Goal: Information Seeking & Learning: Learn about a topic

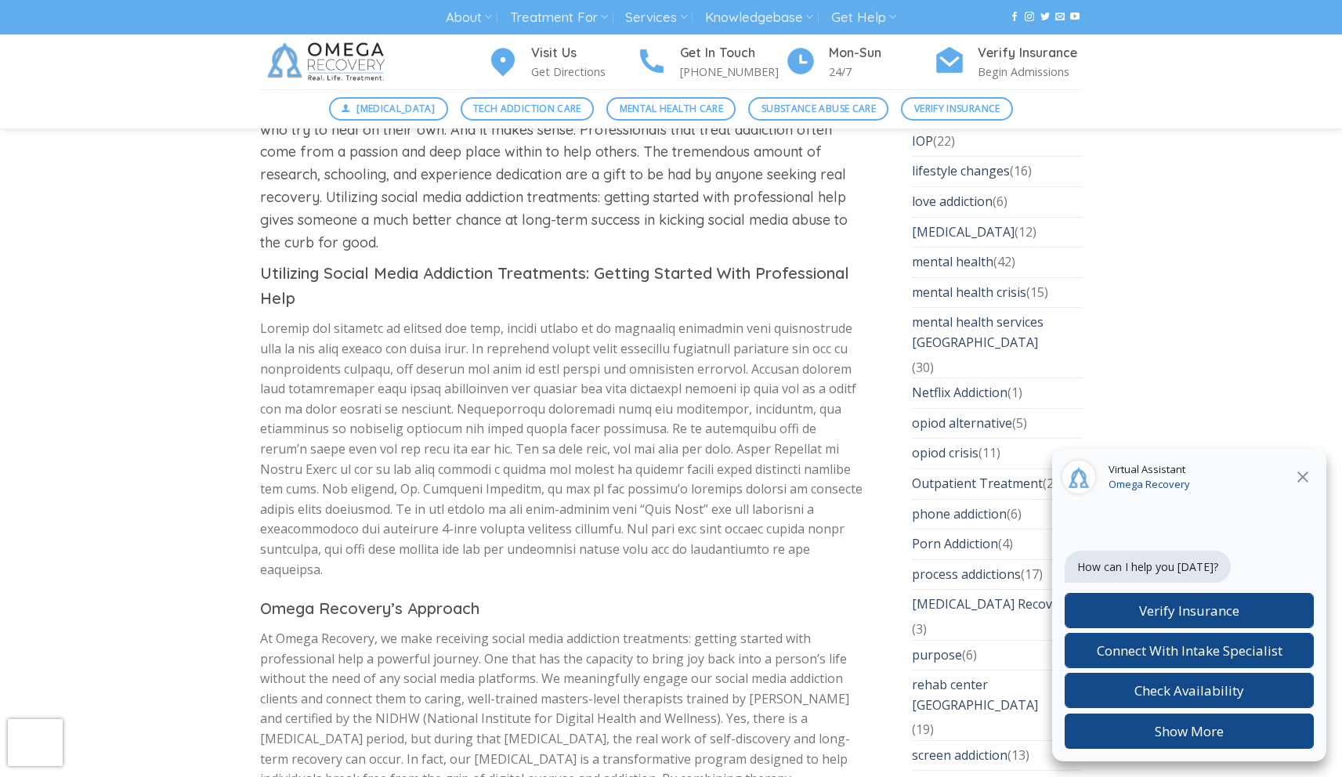
scroll to position [4523, 0]
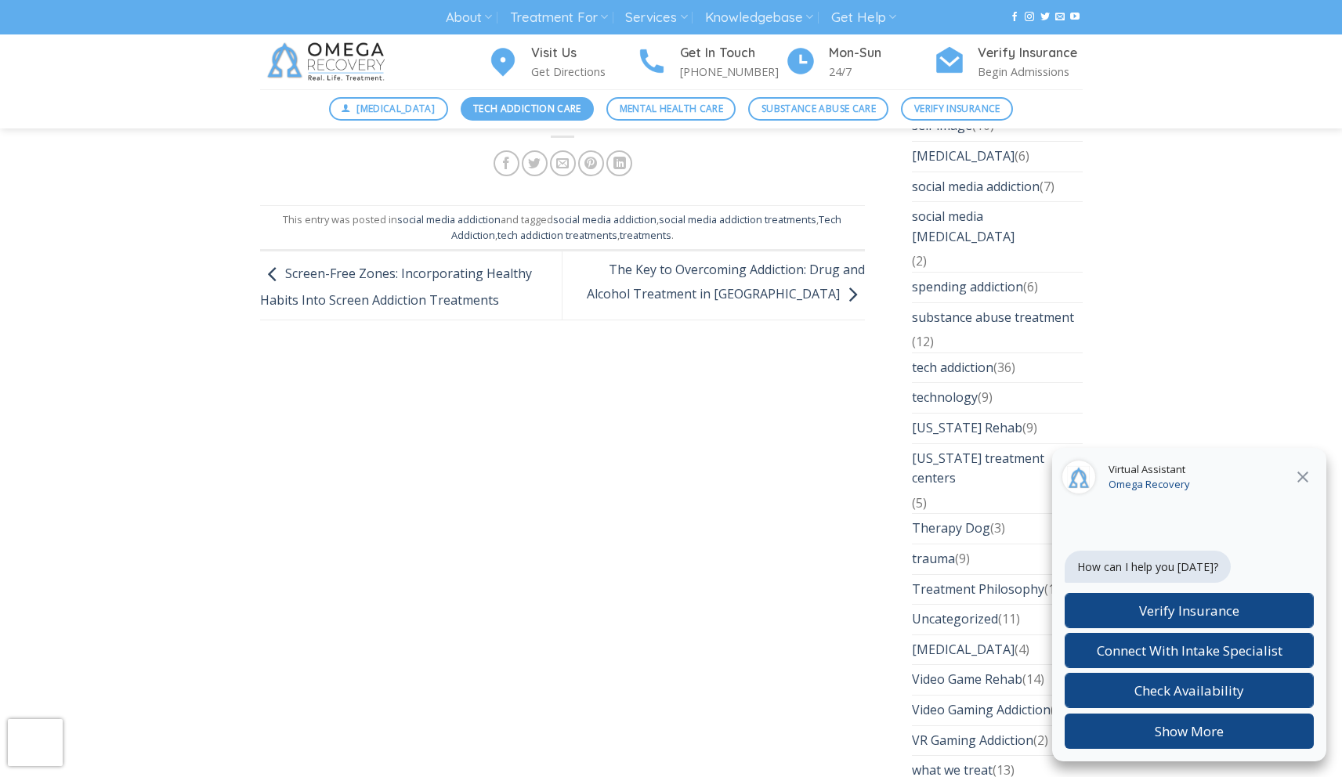
click at [494, 114] on span "Tech Addiction Care" at bounding box center [527, 108] width 108 height 15
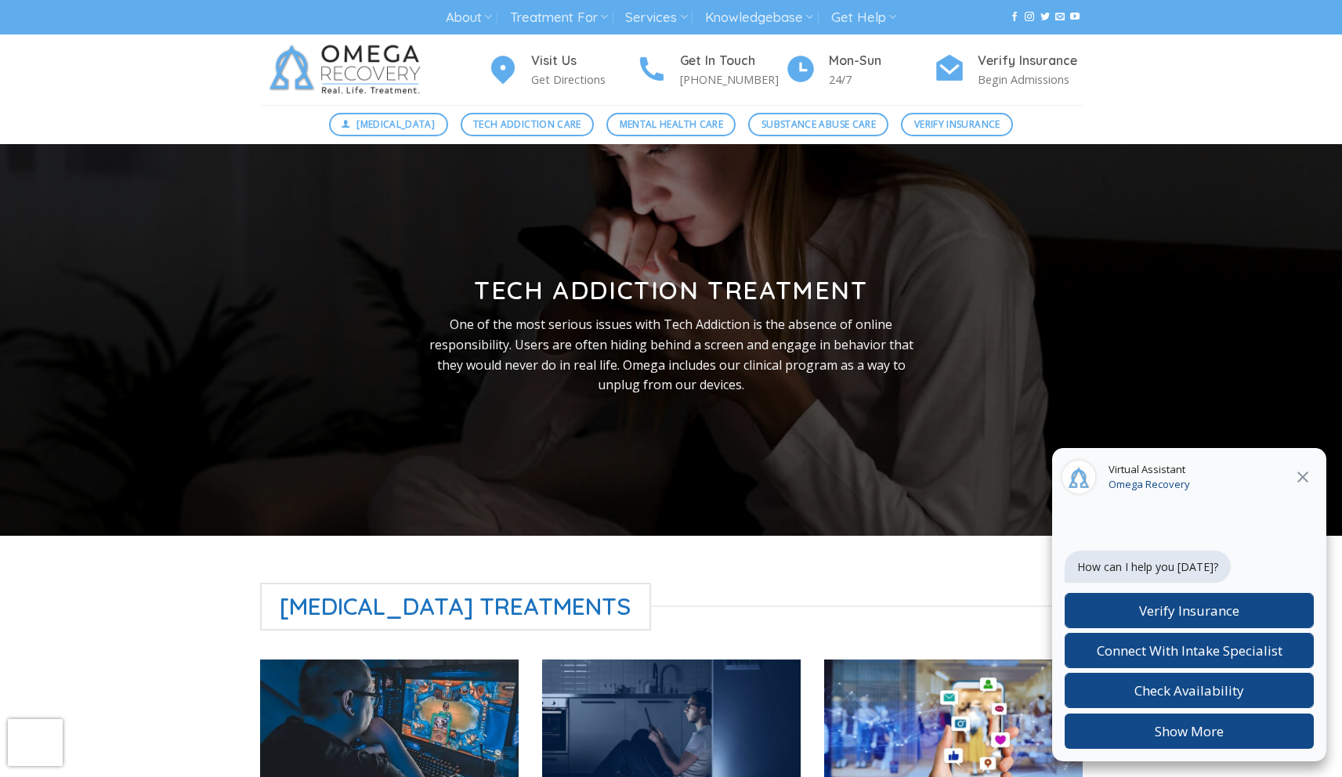
click at [1299, 472] on icon at bounding box center [1303, 477] width 11 height 11
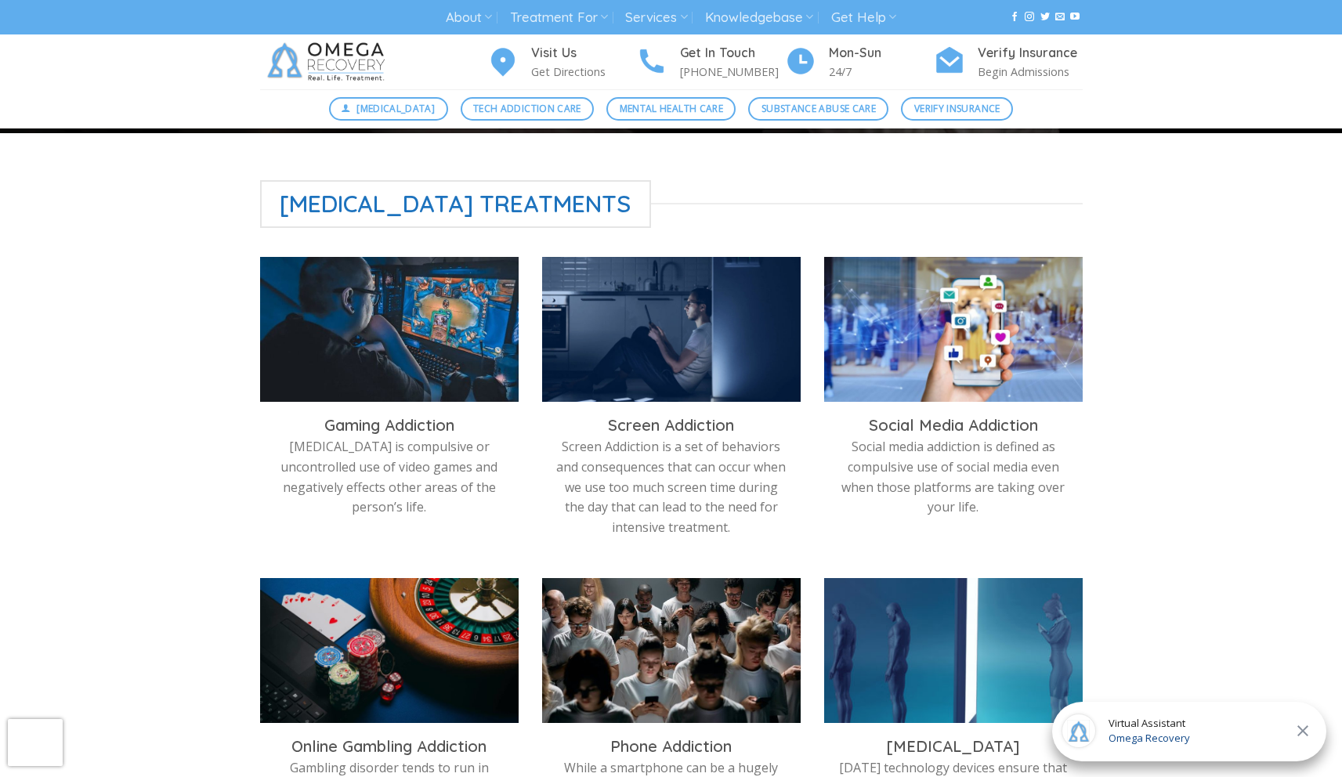
scroll to position [404, 0]
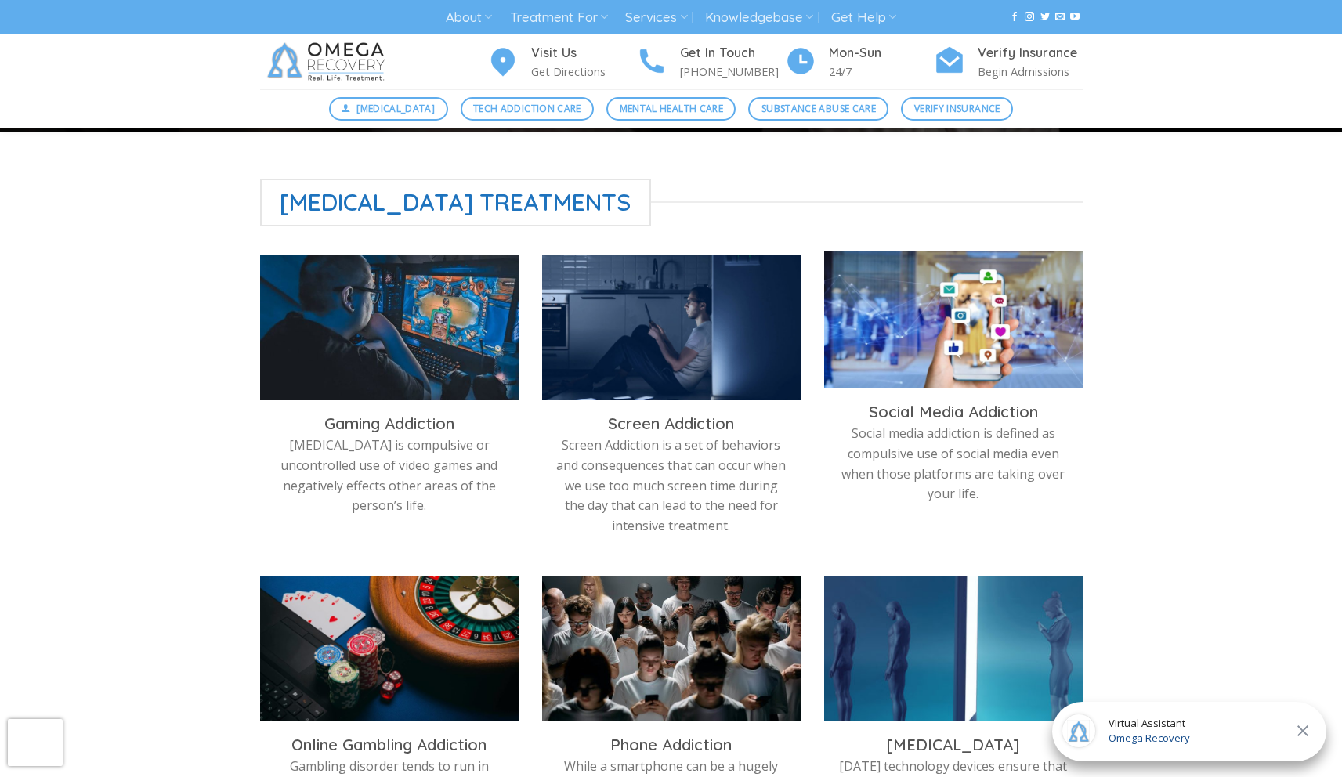
click at [1018, 367] on img at bounding box center [953, 324] width 259 height 145
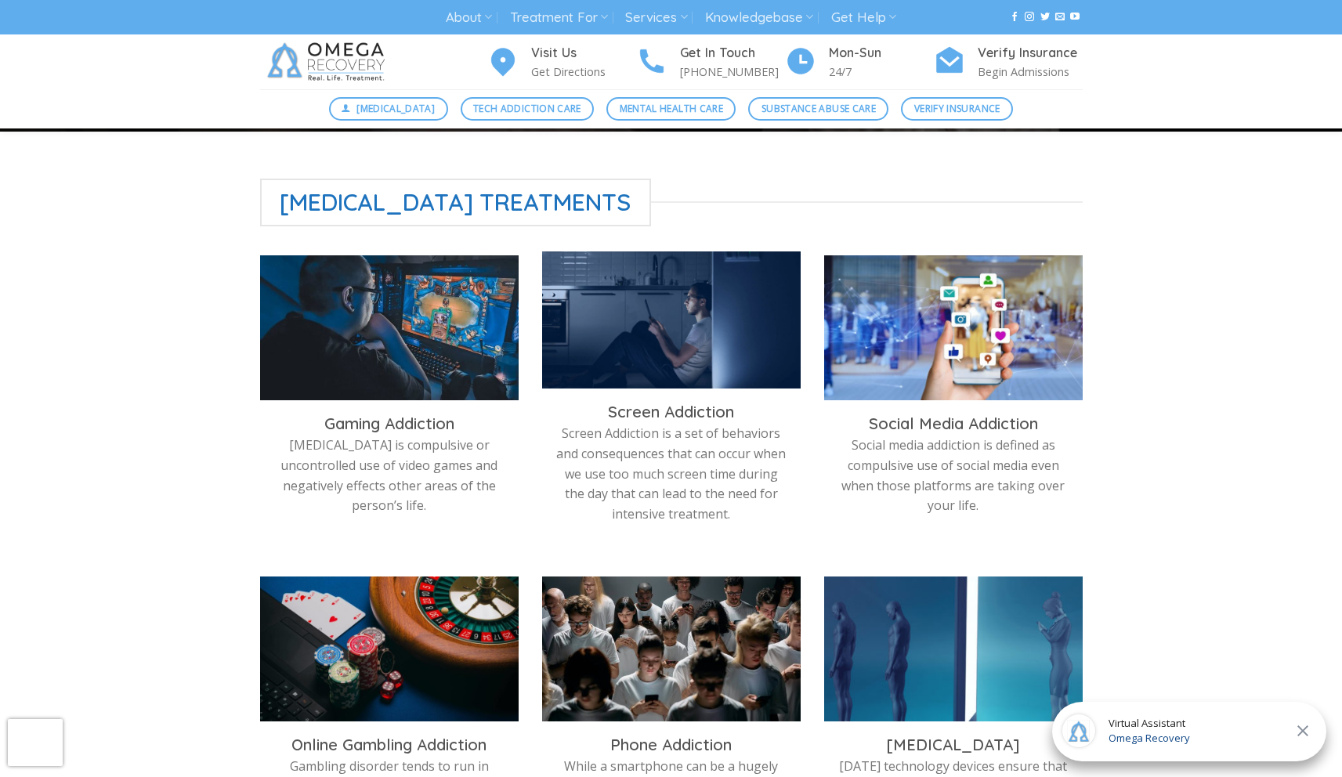
click at [664, 346] on img at bounding box center [671, 324] width 259 height 145
